Goal: Task Accomplishment & Management: Use online tool/utility

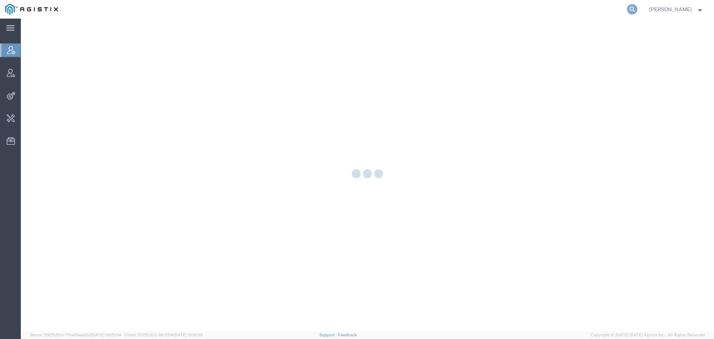
click at [637, 11] on icon at bounding box center [632, 9] width 10 height 10
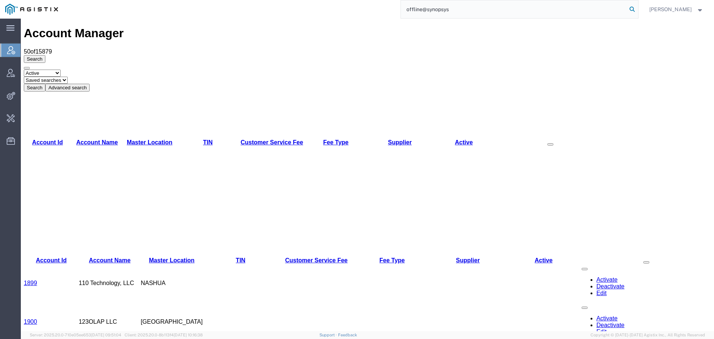
type input "offline@synopsys"
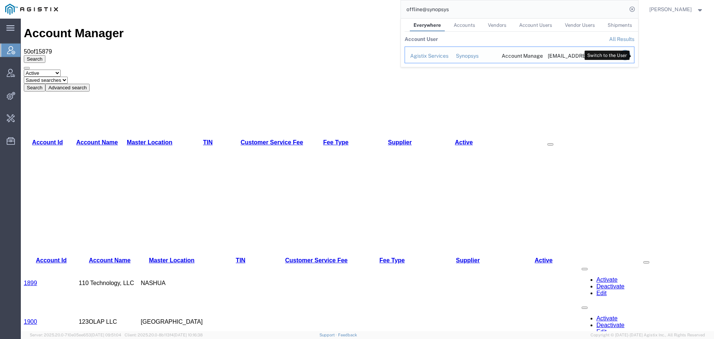
click at [630, 54] on icon "Search Results" at bounding box center [624, 55] width 10 height 10
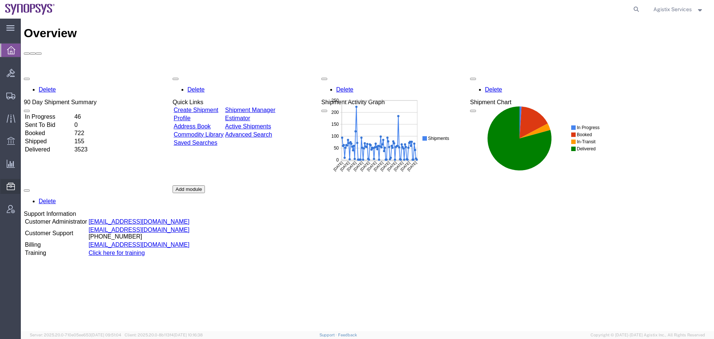
click at [0, 0] on span "Commodity Library" at bounding box center [0, 0] width 0 height 0
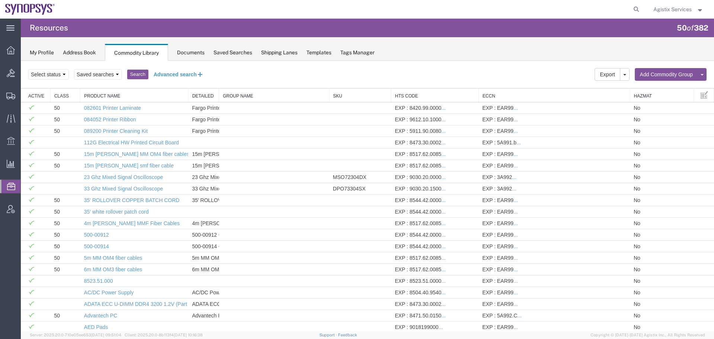
click at [164, 73] on button "Advanced search" at bounding box center [178, 74] width 61 height 13
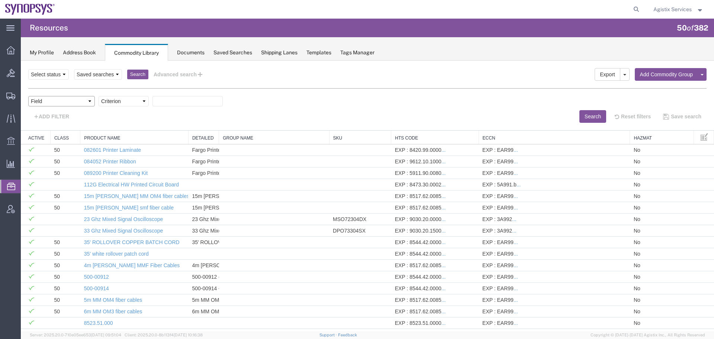
click at [52, 103] on select "Field Class Commodity Category Commodity Group Commodity Quantity Commodity Val…" at bounding box center [61, 101] width 67 height 10
select select "controlled"
click at [28, 96] on select "Field Class Commodity Category Commodity Group Commodity Quantity Commodity Val…" at bounding box center [61, 101] width 67 height 10
drag, startPoint x: 117, startPoint y: 98, endPoint x: 117, endPoint y: 104, distance: 6.0
click at [117, 98] on select "Criterion is is blank is not blank" at bounding box center [123, 101] width 50 height 10
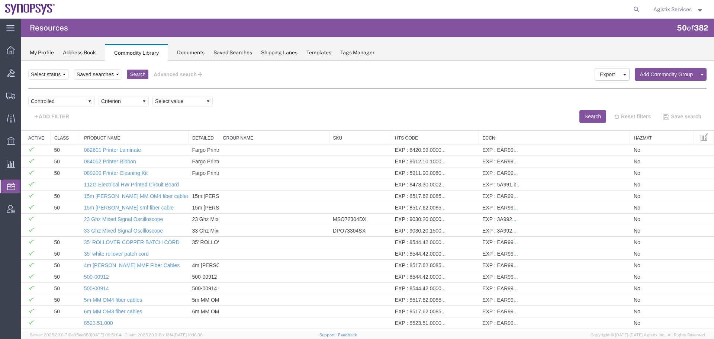
select select "is"
click at [98, 96] on select "Criterion is is blank is not blank" at bounding box center [123, 101] width 50 height 10
drag, startPoint x: 162, startPoint y: 103, endPoint x: 166, endPoint y: 106, distance: 4.2
click at [162, 103] on select "Select value false true" at bounding box center [182, 101] width 60 height 10
select select "true"
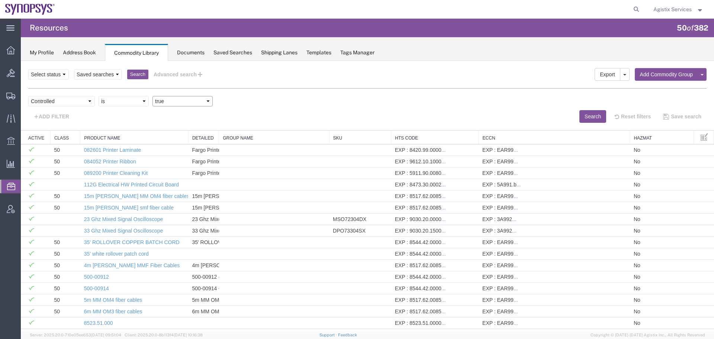
click at [152, 96] on select "Select value false true" at bounding box center [182, 101] width 60 height 10
drag, startPoint x: 581, startPoint y: 108, endPoint x: 583, endPoint y: 115, distance: 7.9
click at [581, 108] on div "Field Class Commodity Category Commodity Group Commodity Quantity Commodity Val…" at bounding box center [367, 103] width 678 height 14
click at [584, 118] on button "Search" at bounding box center [592, 116] width 27 height 13
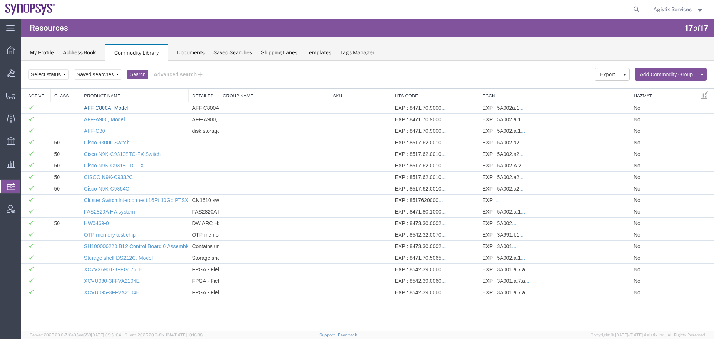
click at [111, 105] on link "AFF C800A, Model" at bounding box center [106, 108] width 44 height 6
select select
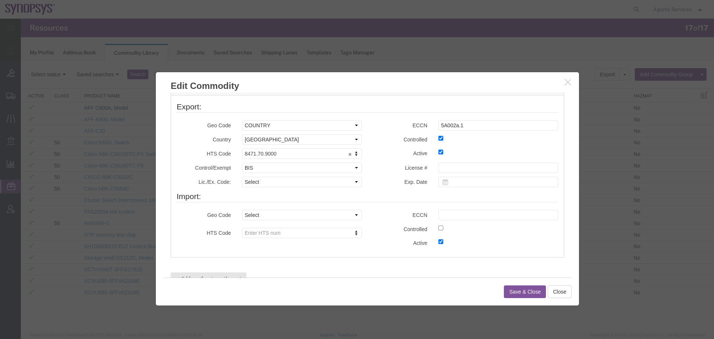
scroll to position [278, 0]
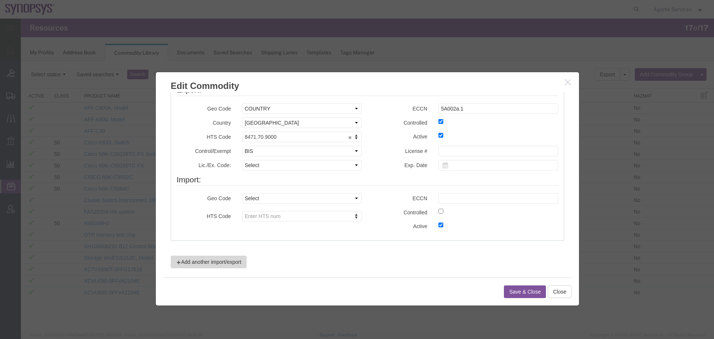
click at [228, 264] on button "Add another import/export" at bounding box center [209, 261] width 76 height 13
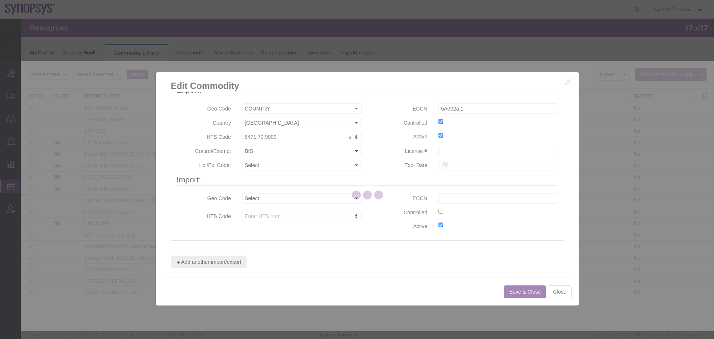
select select
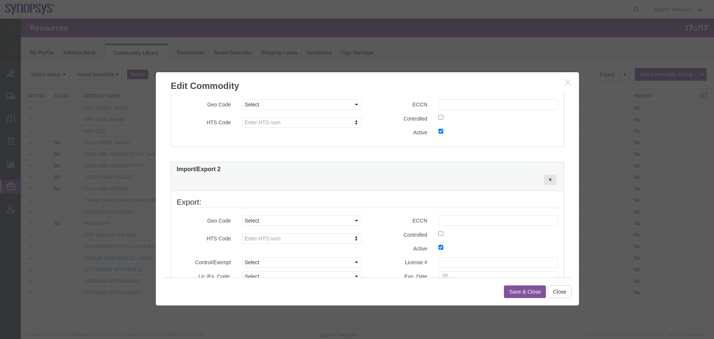
scroll to position [389, 0]
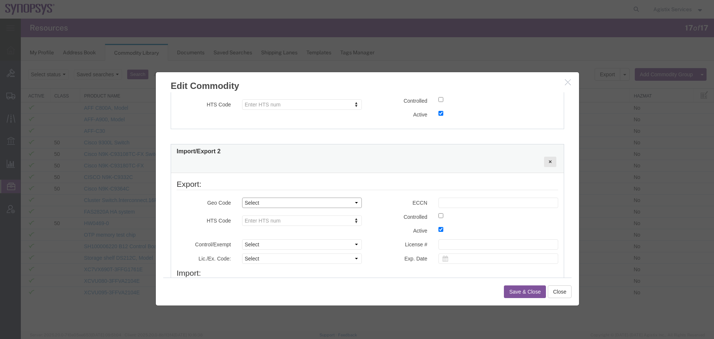
click at [269, 200] on select "Select COUNTRY REGION" at bounding box center [302, 202] width 120 height 10
click at [195, 205] on label "Geo Code" at bounding box center [203, 201] width 65 height 9
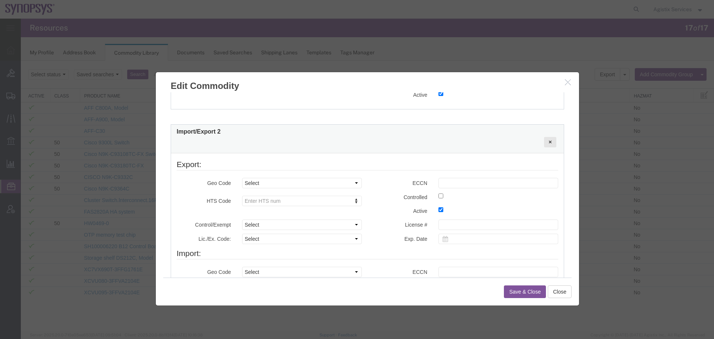
scroll to position [427, 0]
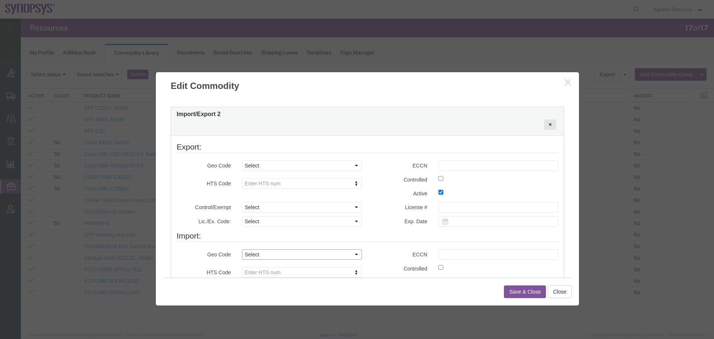
click at [271, 255] on select "Select COUNTRY REGION" at bounding box center [302, 254] width 120 height 10
select select "COUNTRY"
click at [242, 249] on select "Select COUNTRY REGION" at bounding box center [302, 254] width 120 height 10
click at [268, 266] on select "Select Afghanistan Åland Islands Albania Algeria American Samoa Andorra Angola …" at bounding box center [302, 268] width 120 height 10
select select "AR"
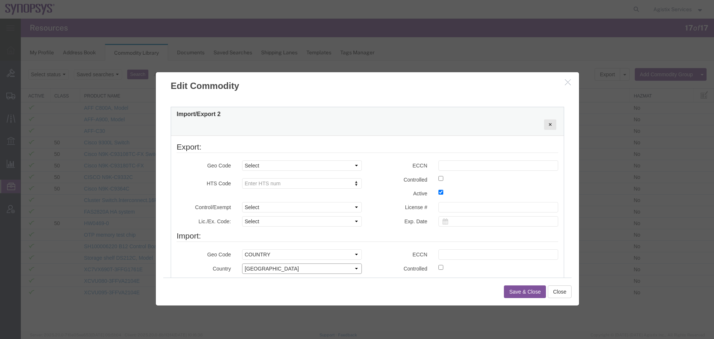
click at [268, 269] on select "Select Afghanistan Åland Islands Albania Algeria American Samoa Andorra Angola …" at bounding box center [302, 268] width 120 height 10
click at [438, 179] on input "checkbox" at bounding box center [440, 178] width 5 height 5
checkbox input "true"
click at [567, 77] on h3 "Edit Commodity" at bounding box center [367, 82] width 423 height 20
click at [565, 86] on button "button" at bounding box center [568, 82] width 9 height 9
